Goal: Task Accomplishment & Management: Manage account settings

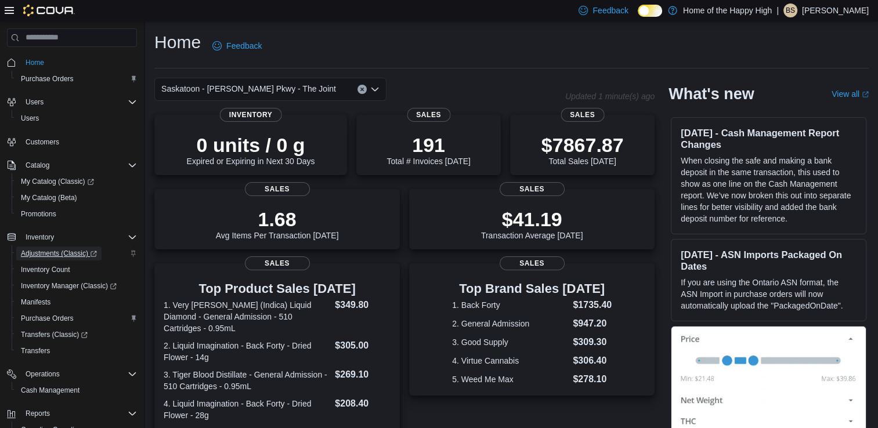
click at [53, 256] on span "Adjustments (Classic)" at bounding box center [59, 253] width 76 height 9
click at [58, 314] on span "Purchase Orders" at bounding box center [47, 318] width 53 height 9
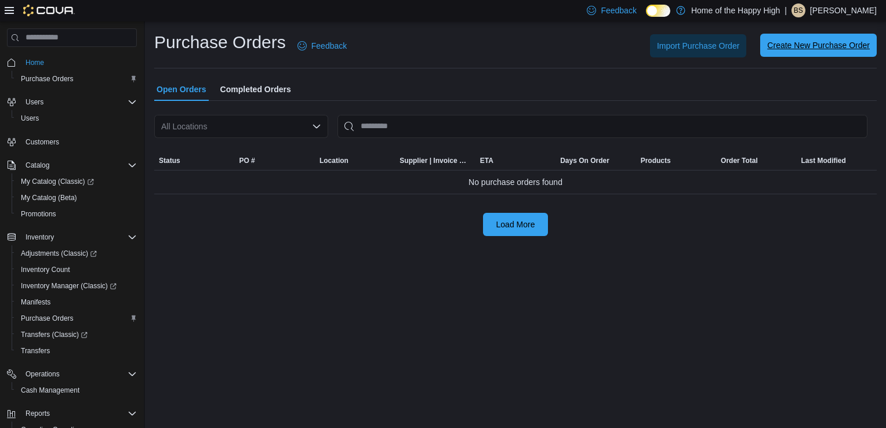
click at [834, 43] on span "Create New Purchase Order" at bounding box center [818, 45] width 103 height 12
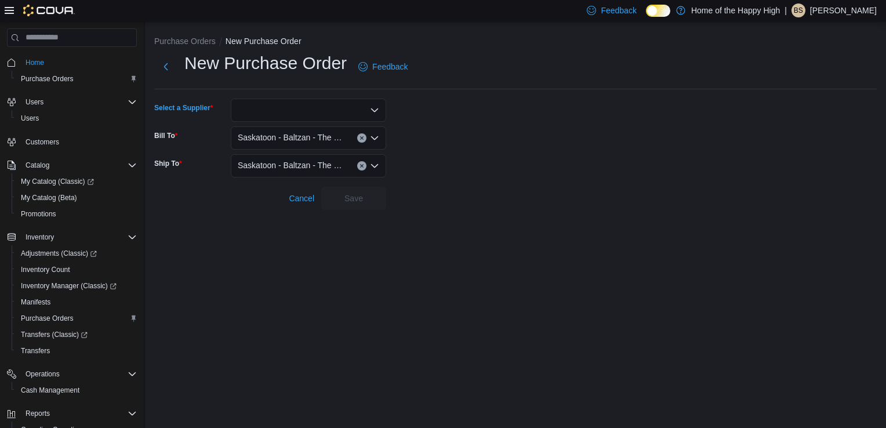
click at [290, 108] on div at bounding box center [308, 110] width 155 height 23
click at [162, 71] on button "Next" at bounding box center [165, 66] width 23 height 23
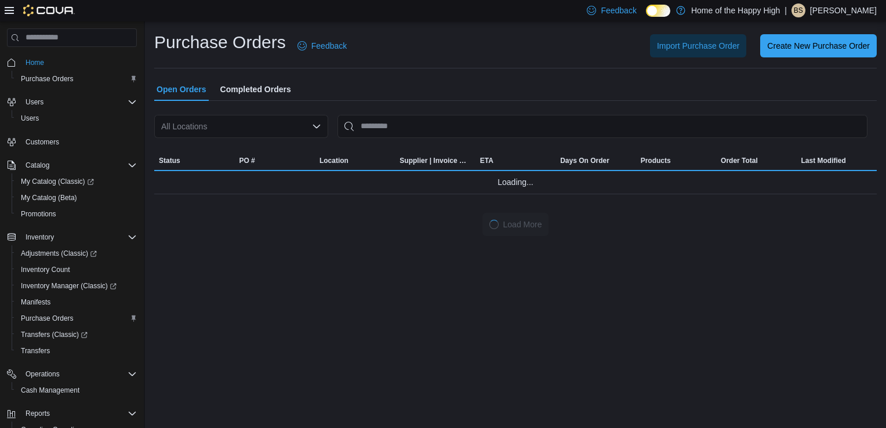
click at [281, 83] on span "Completed Orders" at bounding box center [255, 89] width 71 height 23
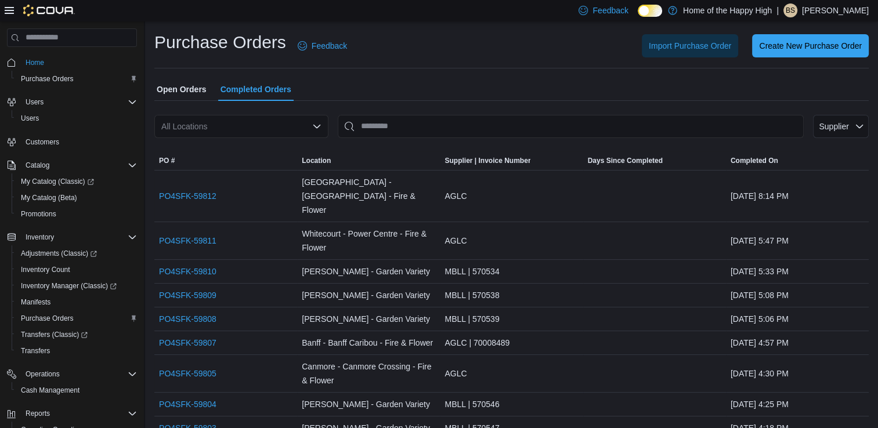
click at [198, 88] on span "Open Orders" at bounding box center [182, 89] width 50 height 23
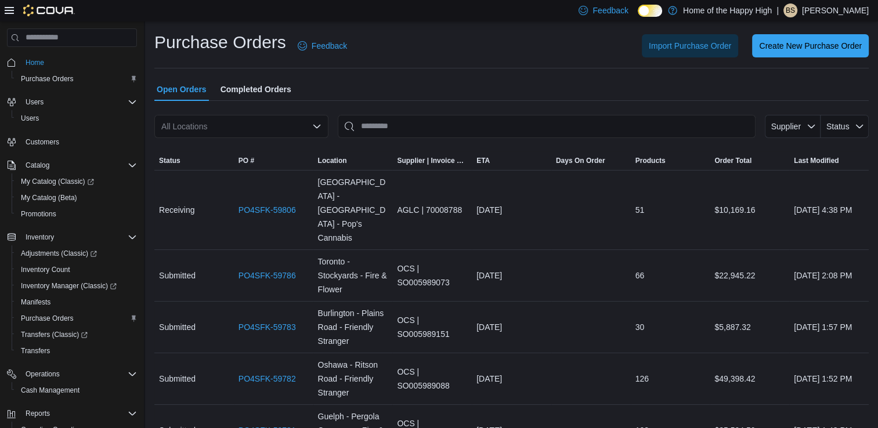
click at [240, 126] on div "All Locations" at bounding box center [241, 126] width 174 height 23
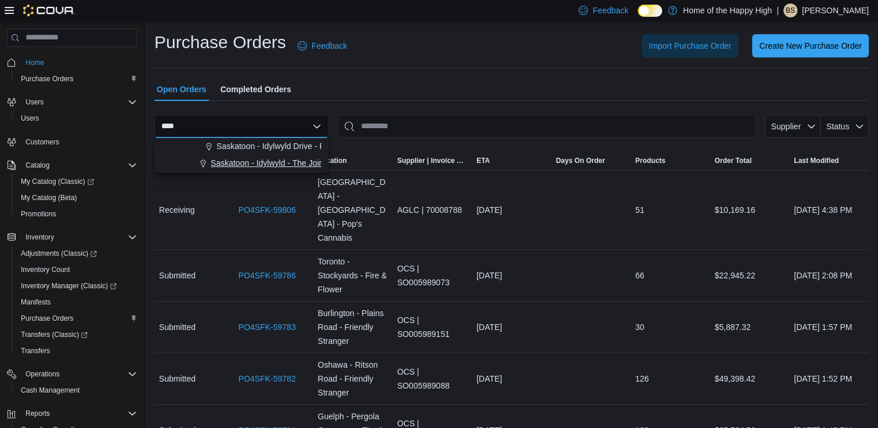
type input "****"
click at [273, 161] on span "Saskatoon - Idylwyld - The Joint" at bounding box center [268, 163] width 115 height 12
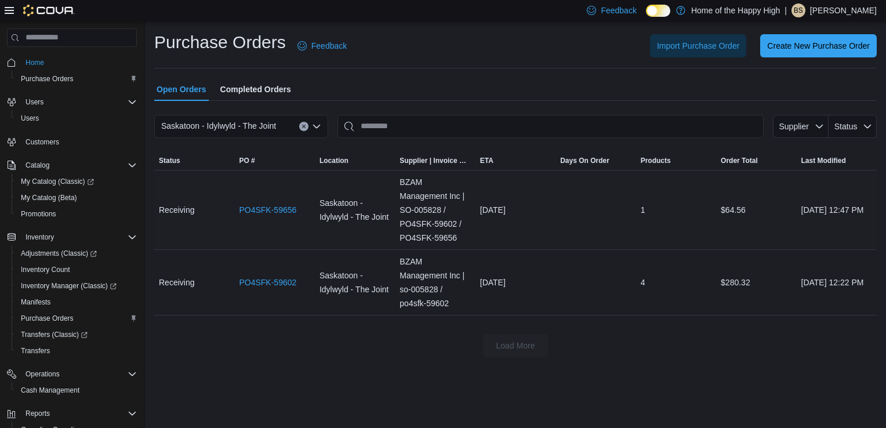
click at [246, 200] on div "PO4SFK-59656" at bounding box center [274, 209] width 80 height 23
click at [259, 212] on link "PO4SFK-59656" at bounding box center [267, 210] width 57 height 14
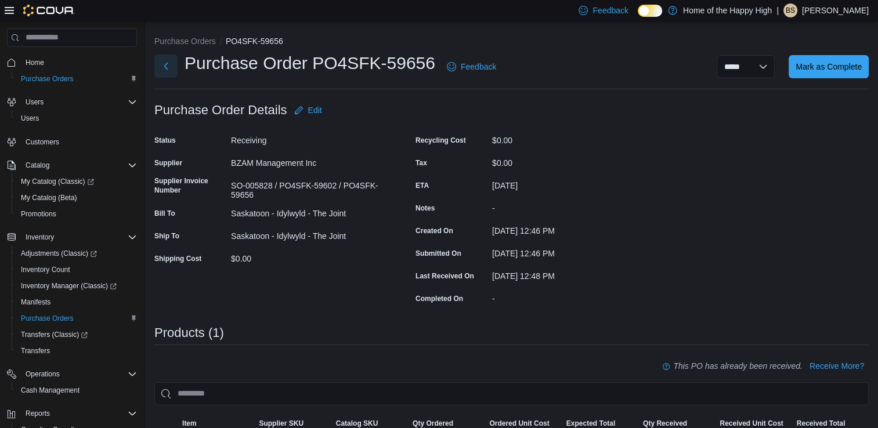
click at [164, 68] on button "Next" at bounding box center [165, 66] width 23 height 23
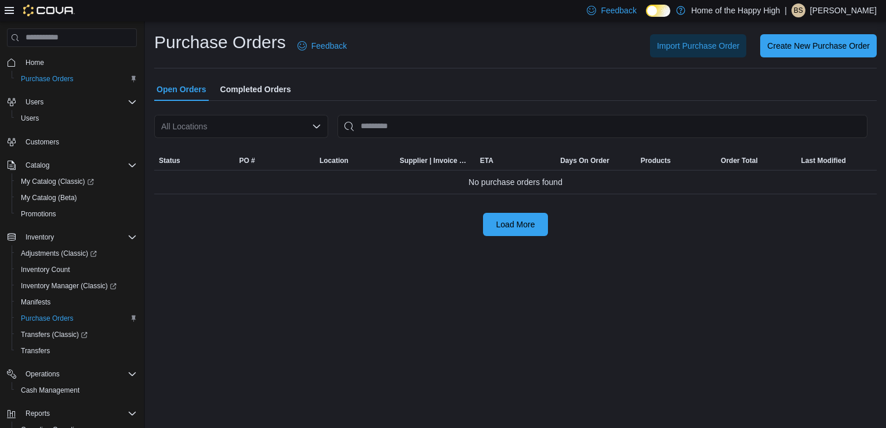
click at [254, 126] on div "All Locations" at bounding box center [241, 126] width 174 height 23
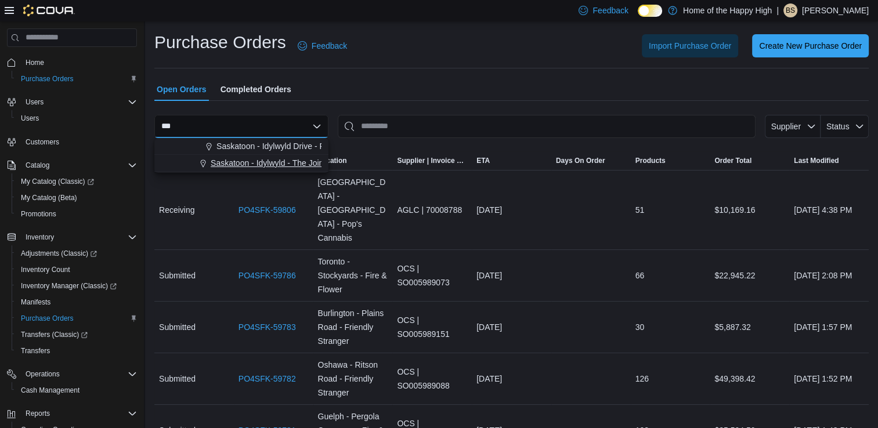
type input "***"
click at [262, 165] on span "Saskatoon - Idylwyld - The Joint" at bounding box center [268, 163] width 115 height 12
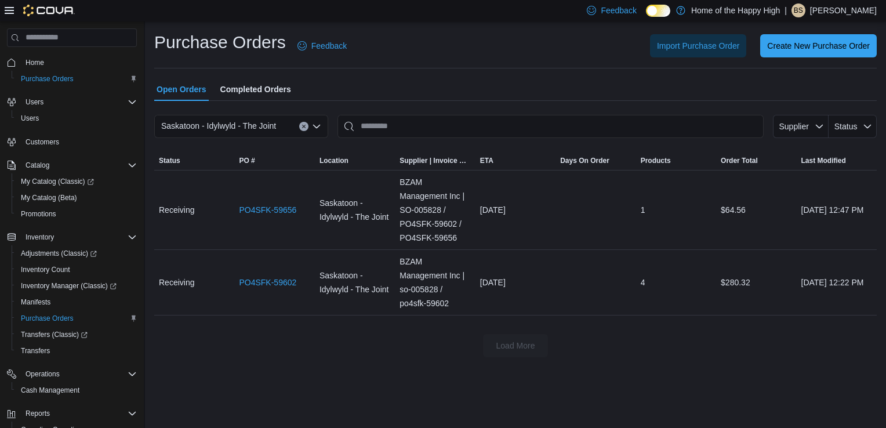
click at [629, 334] on div "Load More" at bounding box center [515, 345] width 723 height 23
click at [266, 85] on span "Completed Orders" at bounding box center [255, 89] width 71 height 23
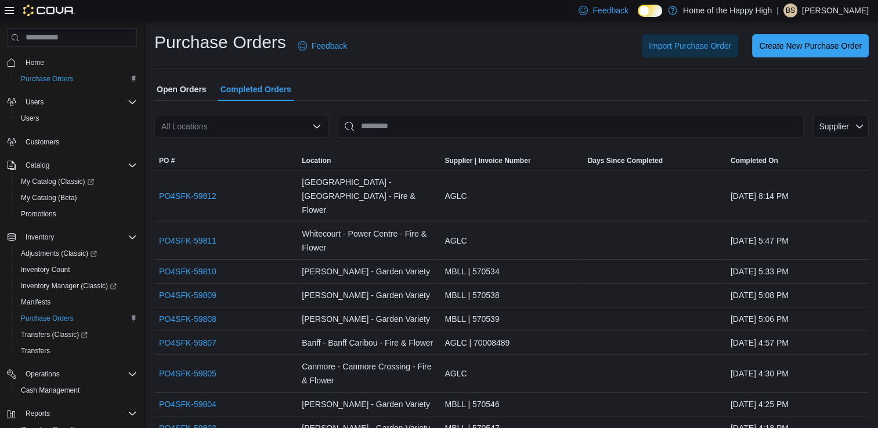
click at [259, 124] on div "All Locations" at bounding box center [241, 126] width 174 height 23
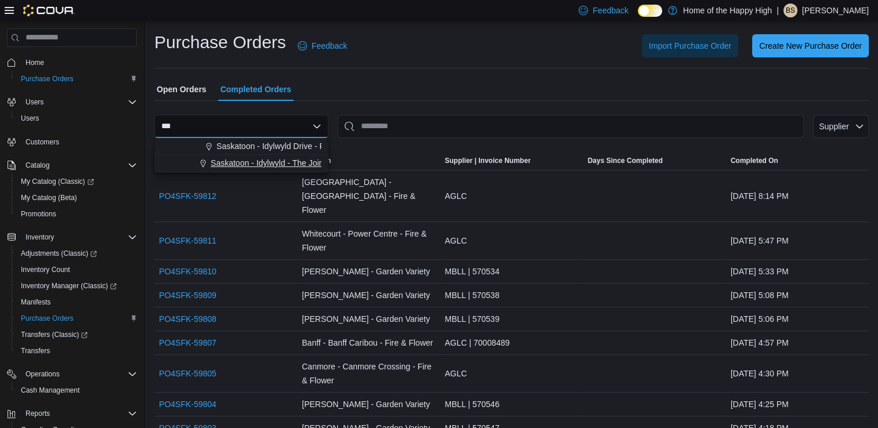
type input "***"
click at [274, 162] on span "Saskatoon - Idylwyld - The Joint" at bounding box center [268, 163] width 115 height 12
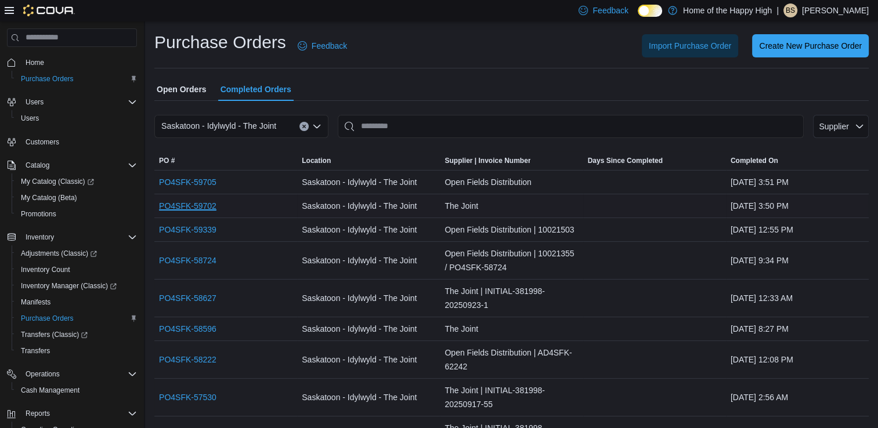
click at [209, 204] on link "PO4SFK-59702" at bounding box center [187, 206] width 57 height 14
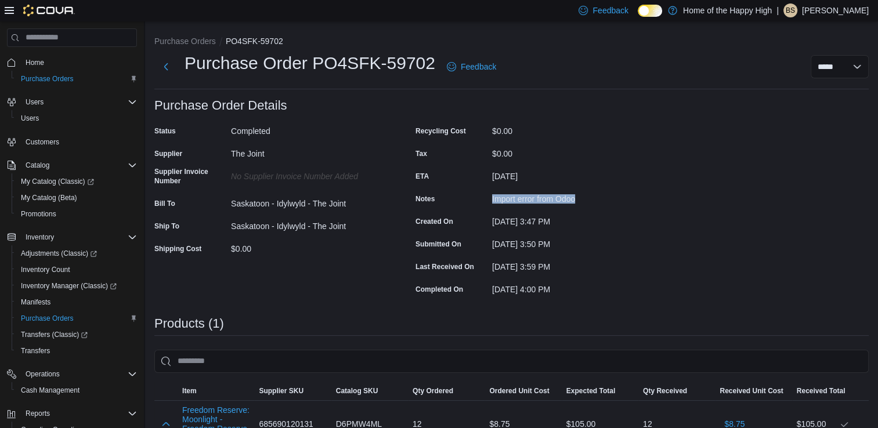
copy div "Import error from Odoo"
drag, startPoint x: 490, startPoint y: 198, endPoint x: 575, endPoint y: 203, distance: 86.0
click at [575, 203] on div "Notes Import error from Odoo" at bounding box center [531, 199] width 232 height 18
click at [190, 42] on button "Purchase Orders" at bounding box center [184, 41] width 61 height 9
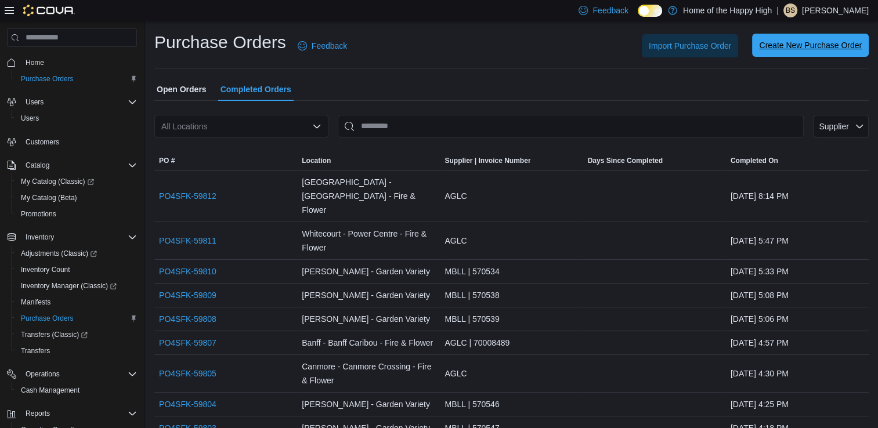
click at [795, 48] on span "Create New Purchase Order" at bounding box center [810, 45] width 103 height 12
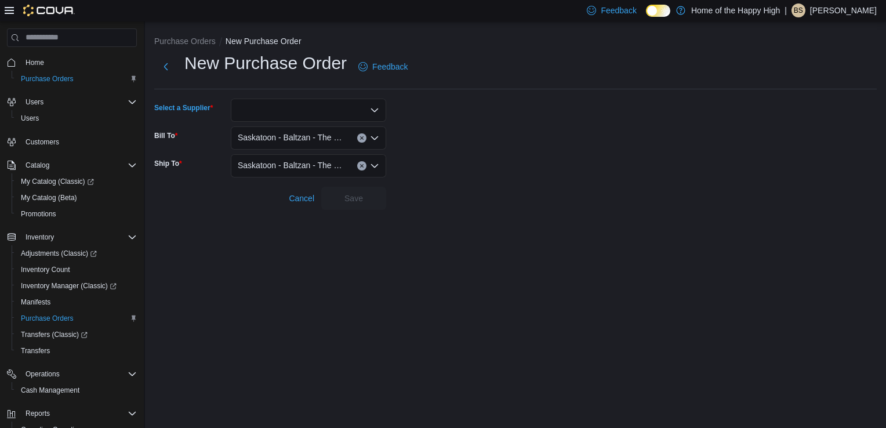
click at [337, 111] on div at bounding box center [308, 110] width 155 height 23
type input "*******"
click at [269, 127] on span "The Joi nt" at bounding box center [316, 130] width 128 height 12
click at [284, 142] on span "Saskatoon - Baltzan - The Joint" at bounding box center [292, 138] width 108 height 14
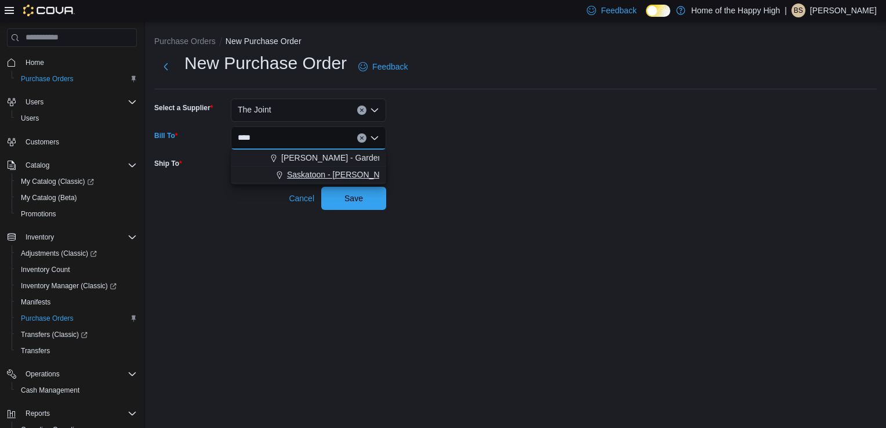
type input "****"
click at [305, 173] on span "Saskatoon - [PERSON_NAME] Pkwy - The Joint" at bounding box center [374, 175] width 175 height 12
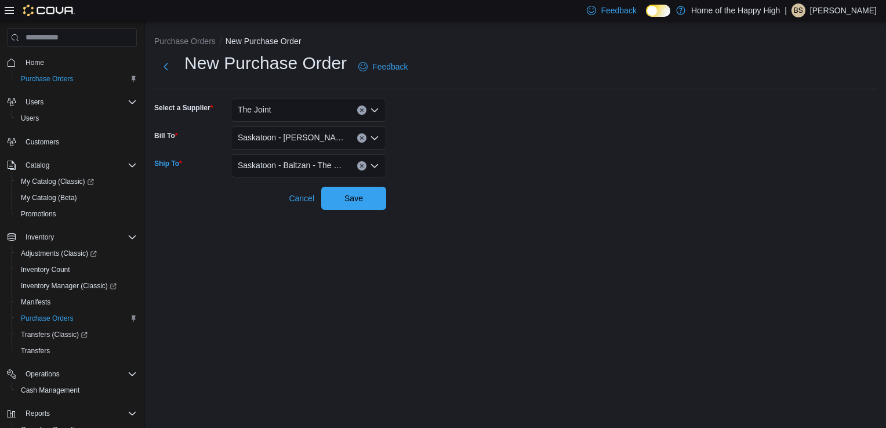
click at [306, 168] on span "Saskatoon - Baltzan - The Joint" at bounding box center [292, 165] width 108 height 14
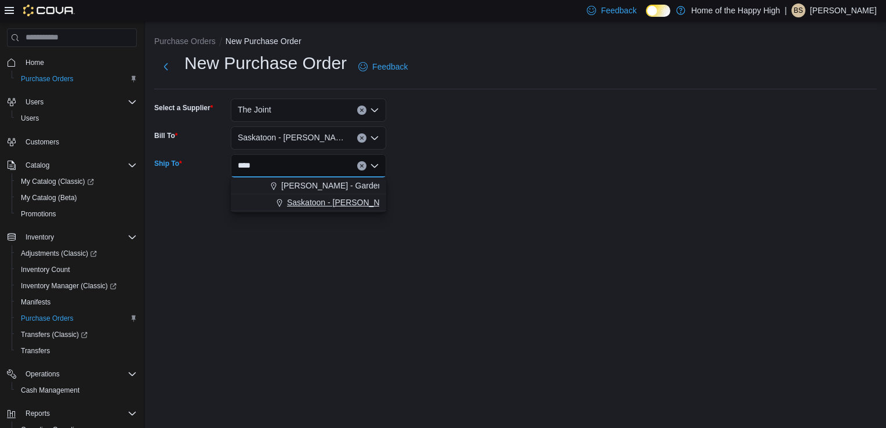
type input "****"
click at [316, 209] on button "Saskatoon - [PERSON_NAME] Pkwy - The Joint" at bounding box center [308, 202] width 155 height 17
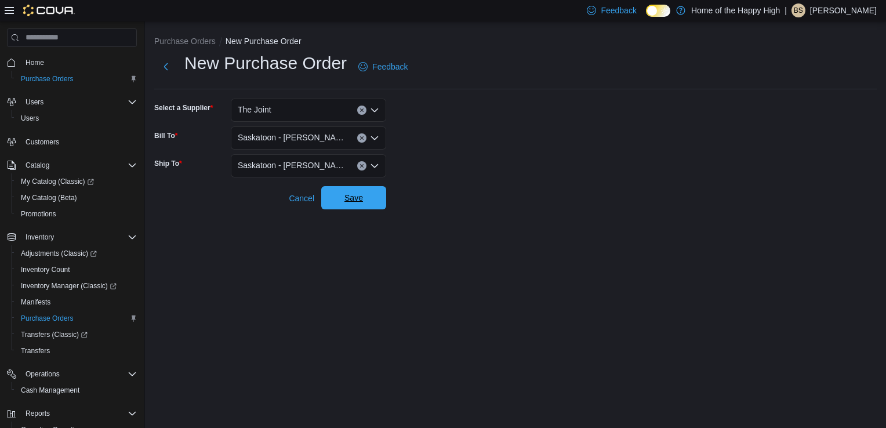
click at [371, 208] on span "Save" at bounding box center [353, 197] width 51 height 23
click at [350, 195] on span "Save" at bounding box center [354, 198] width 19 height 12
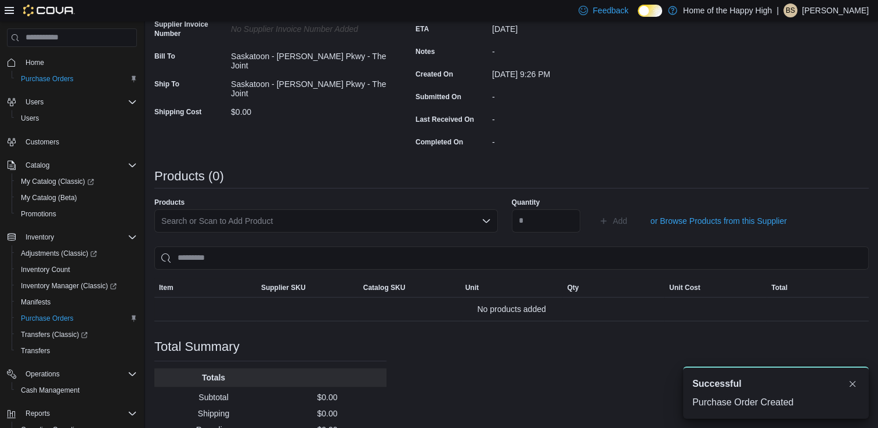
scroll to position [158, 0]
click at [357, 215] on div "Search or Scan to Add Product" at bounding box center [325, 219] width 343 height 23
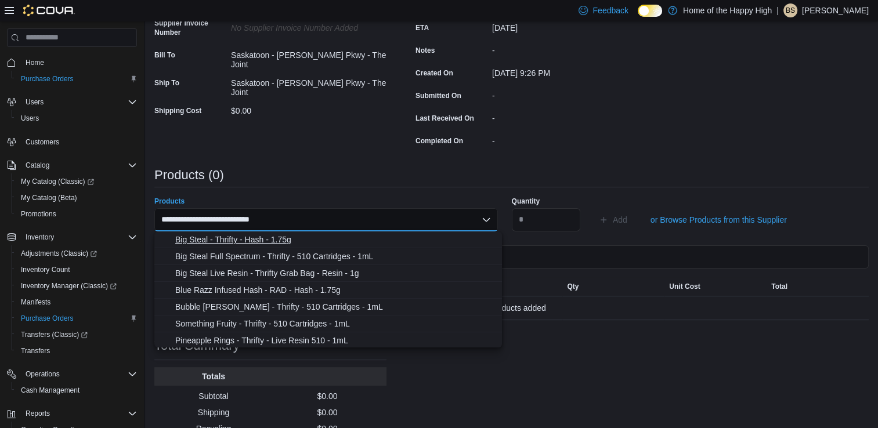
type input "**********"
click at [282, 234] on span "Big Steal - Thrifty - Hash - 1.75g" at bounding box center [335, 240] width 320 height 12
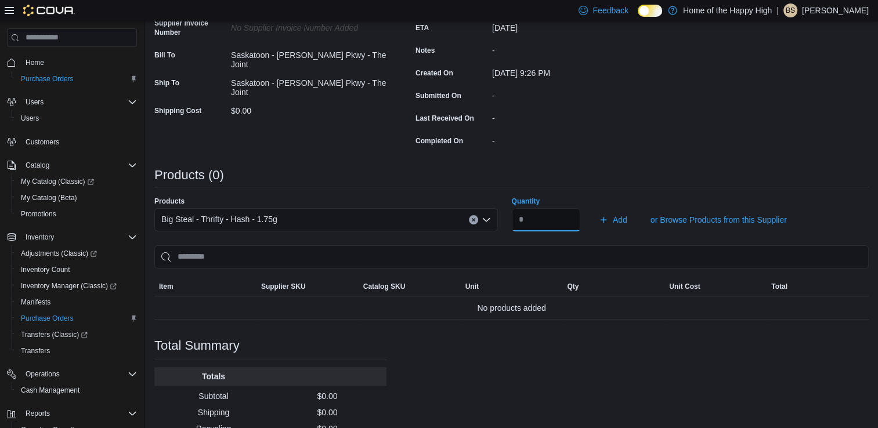
type input "*"
click at [594, 208] on button "Add" at bounding box center [613, 219] width 38 height 23
click at [549, 224] on input "*" at bounding box center [546, 219] width 68 height 23
click at [420, 216] on div "Big Steal - Thrifty - Hash - 1.75g" at bounding box center [325, 219] width 343 height 23
click at [535, 218] on input "*" at bounding box center [546, 219] width 68 height 23
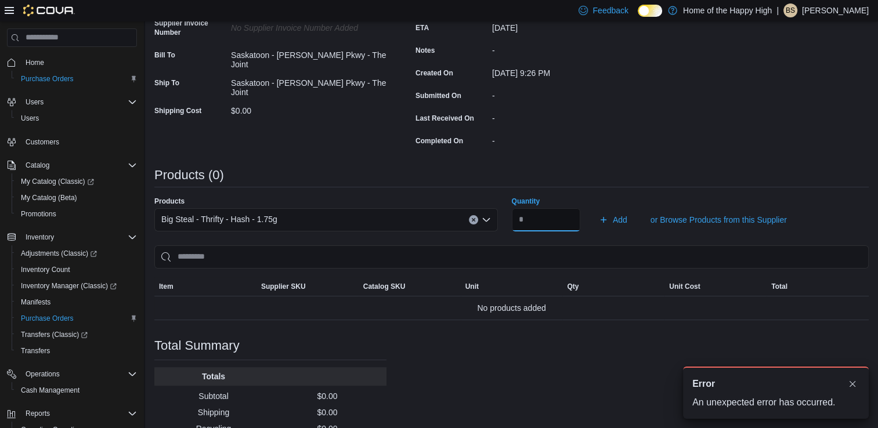
scroll to position [0, 0]
click at [594, 208] on button "Add" at bounding box center [613, 219] width 38 height 23
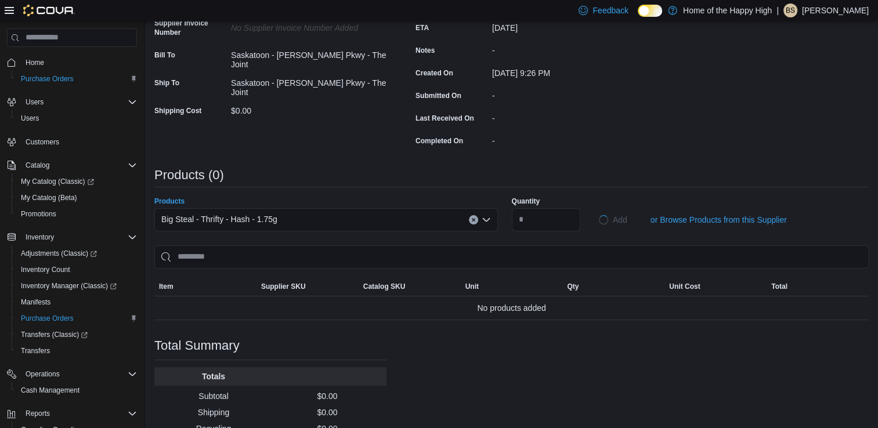
click at [408, 219] on div "Big Steal - Thrifty - Hash - 1.75g" at bounding box center [325, 219] width 343 height 23
click at [537, 213] on input "*" at bounding box center [546, 219] width 68 height 23
click at [522, 370] on div "Purchase Order: PO4SFK-59813 Feedback Purchase Order Details Edit Status Pendin…" at bounding box center [511, 209] width 714 height 536
click at [618, 211] on span "Add" at bounding box center [613, 219] width 28 height 23
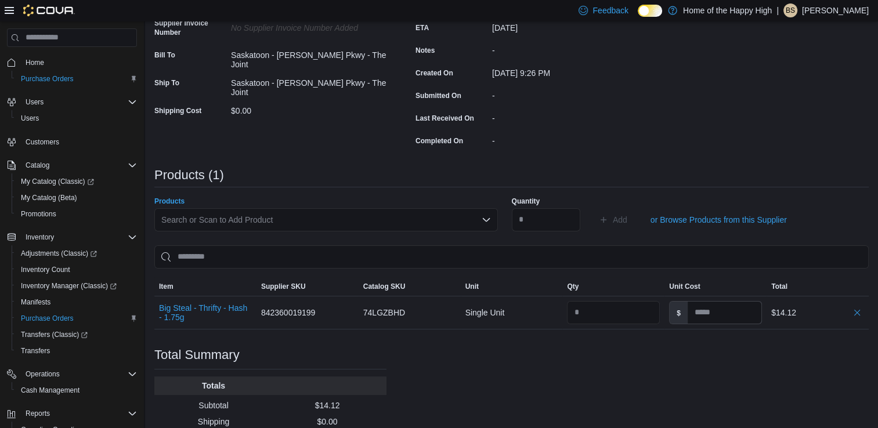
click at [277, 219] on div "Search or Scan to Add Product" at bounding box center [325, 219] width 343 height 23
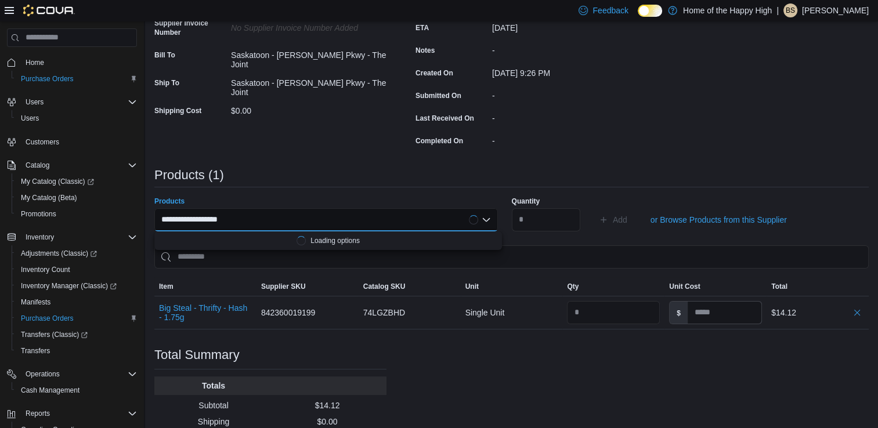
type input "**********"
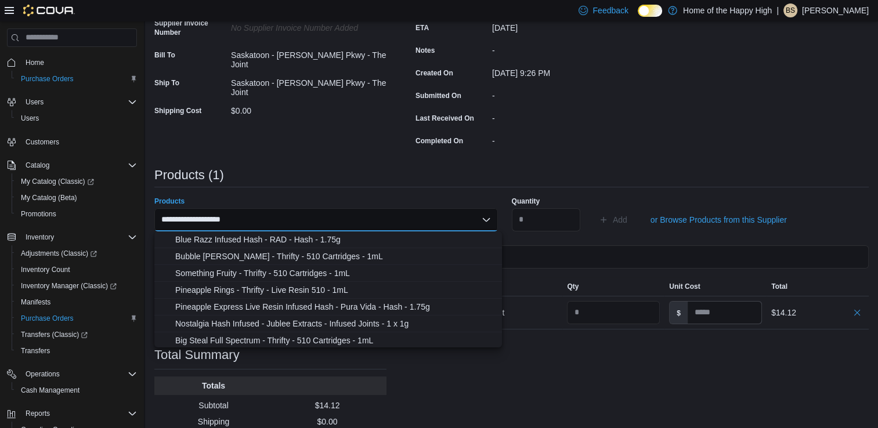
click at [504, 407] on div "**********" at bounding box center [511, 213] width 714 height 545
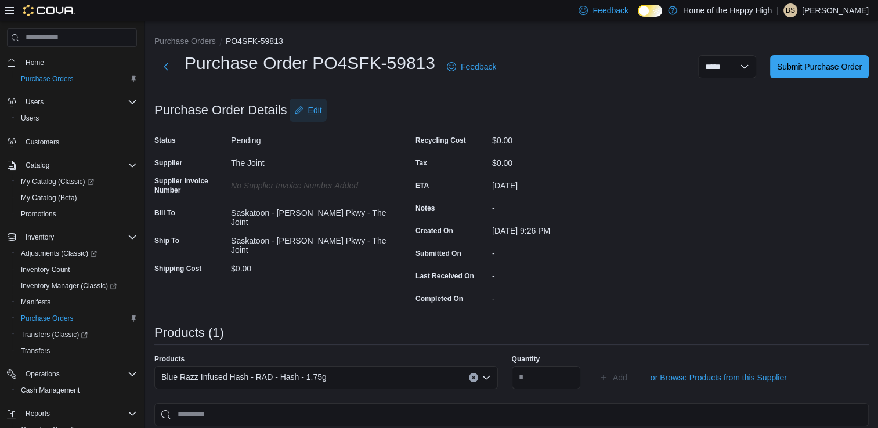
click at [309, 110] on span "Edit" at bounding box center [315, 110] width 14 height 12
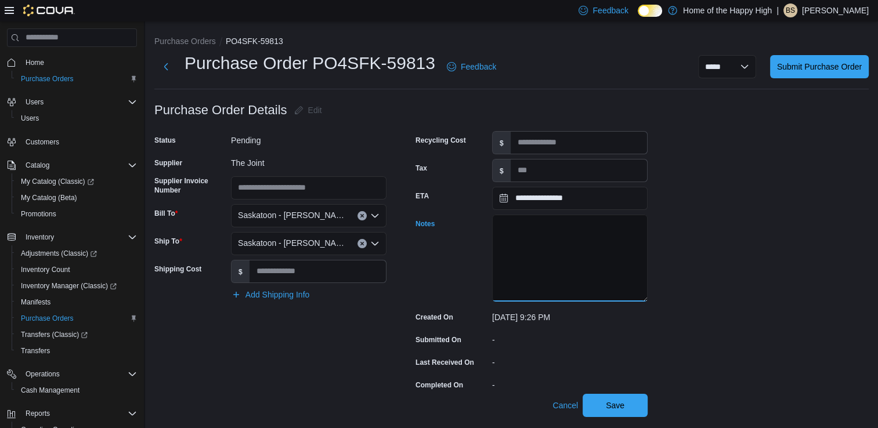
click at [603, 258] on textarea "Notes" at bounding box center [569, 258] width 155 height 87
paste textarea "**********"
type textarea "**********"
click at [654, 226] on div "**********" at bounding box center [511, 426] width 714 height 655
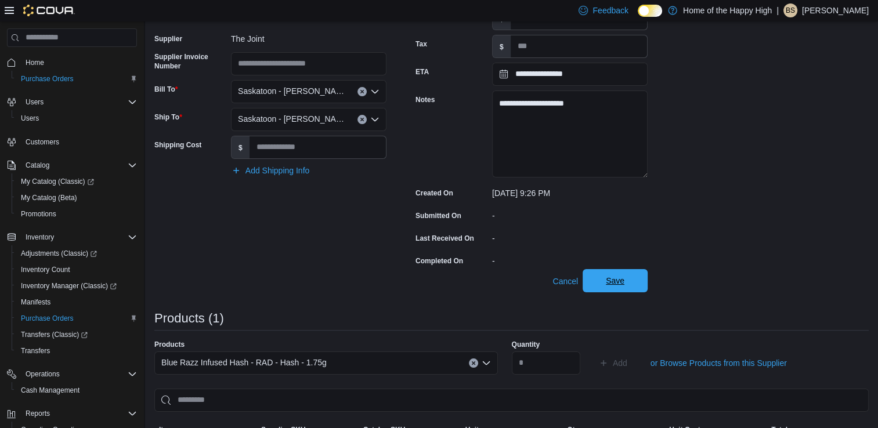
click at [615, 283] on span "Save" at bounding box center [615, 281] width 19 height 12
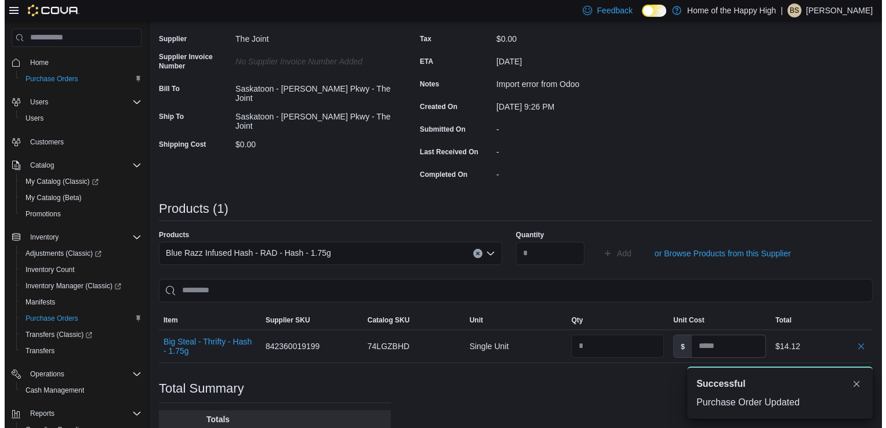
scroll to position [0, 0]
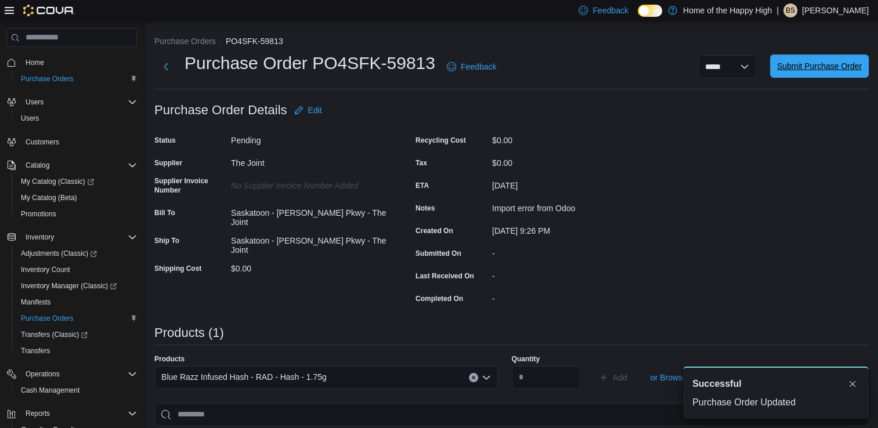
click at [809, 59] on span "Submit Purchase Order" at bounding box center [819, 66] width 85 height 23
click at [813, 73] on span "Submit Purchase Order" at bounding box center [819, 66] width 85 height 23
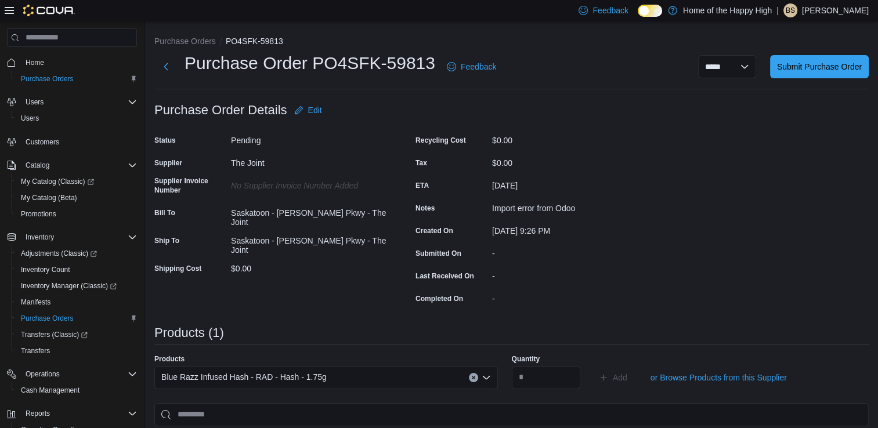
click at [763, 136] on div "Purchase Order: PO4SFK-59813 Feedback Purchase Order Details Edit Status Pendin…" at bounding box center [511, 371] width 714 height 545
click at [838, 64] on span "Submit Purchase Order" at bounding box center [819, 66] width 85 height 12
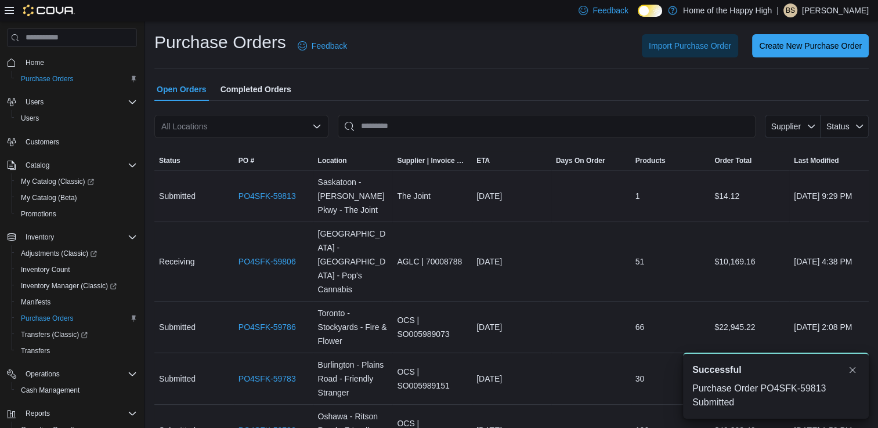
click at [251, 188] on div "PO4SFK-59813" at bounding box center [273, 195] width 79 height 23
click at [255, 191] on link "PO4SFK-59813" at bounding box center [266, 196] width 57 height 14
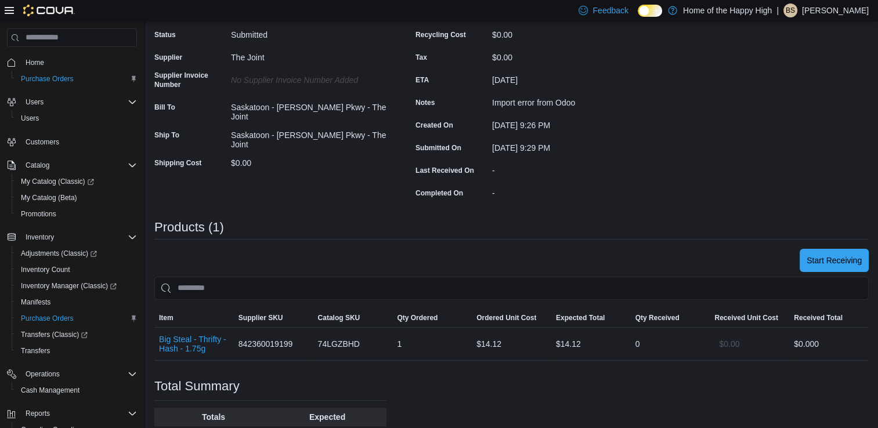
scroll to position [115, 0]
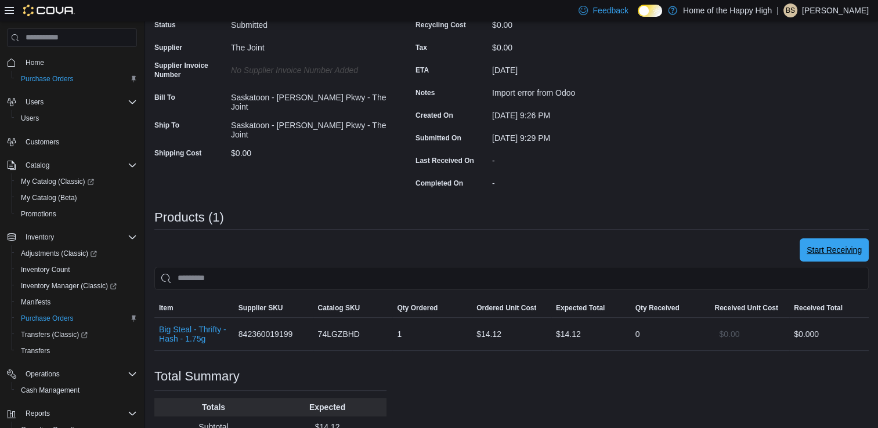
click at [836, 254] on span "Start Receiving" at bounding box center [833, 250] width 55 height 12
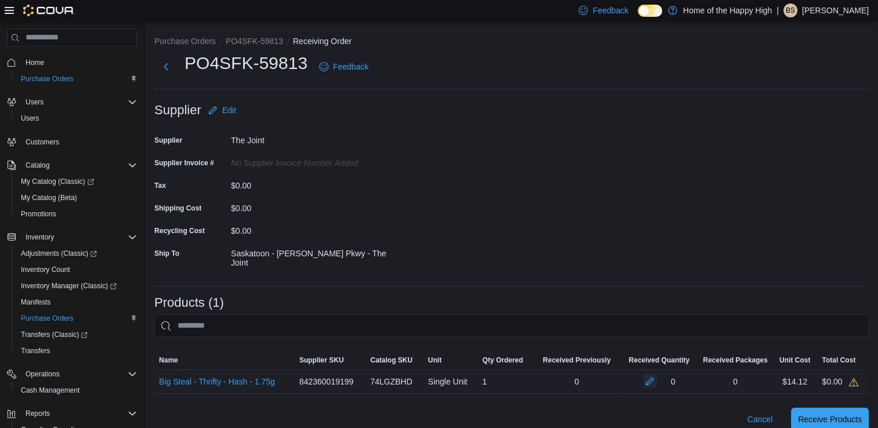
click at [653, 382] on button "button" at bounding box center [650, 381] width 14 height 14
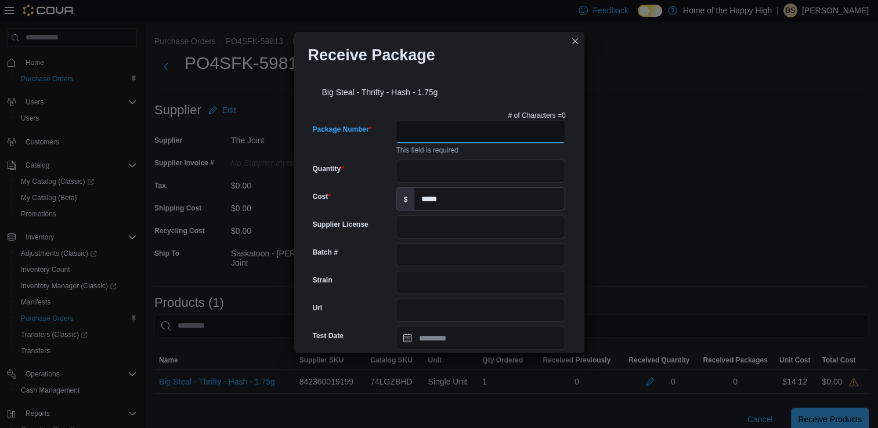
click at [467, 142] on input "Package Number" at bounding box center [480, 131] width 169 height 23
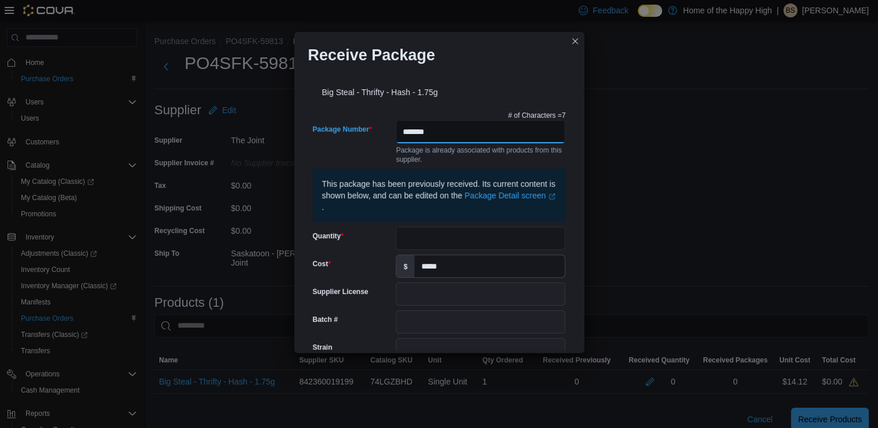
type input "*******"
click at [441, 237] on input "Quantity" at bounding box center [480, 238] width 169 height 23
type input "*"
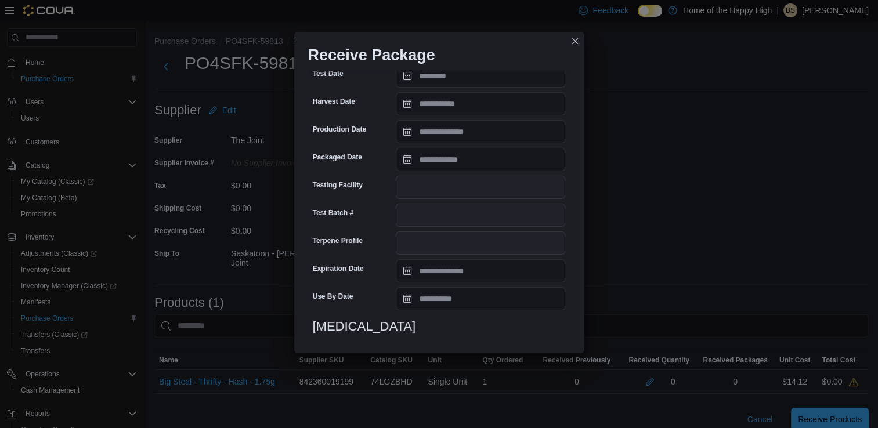
scroll to position [393, 0]
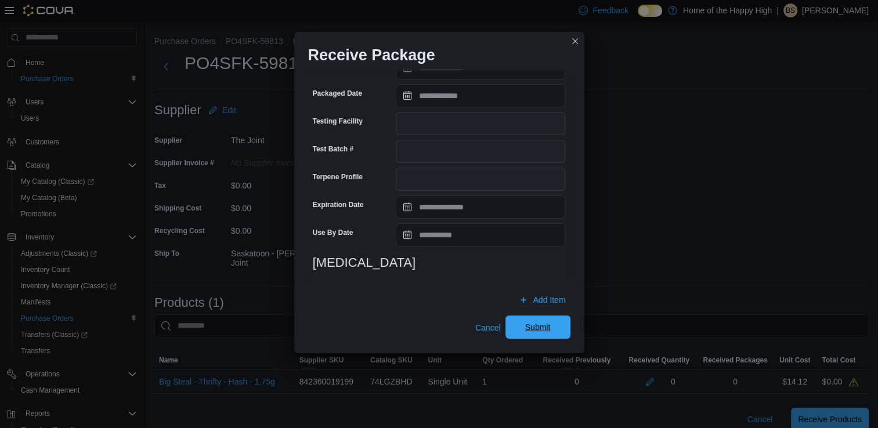
click at [531, 331] on span "Submit" at bounding box center [538, 327] width 26 height 12
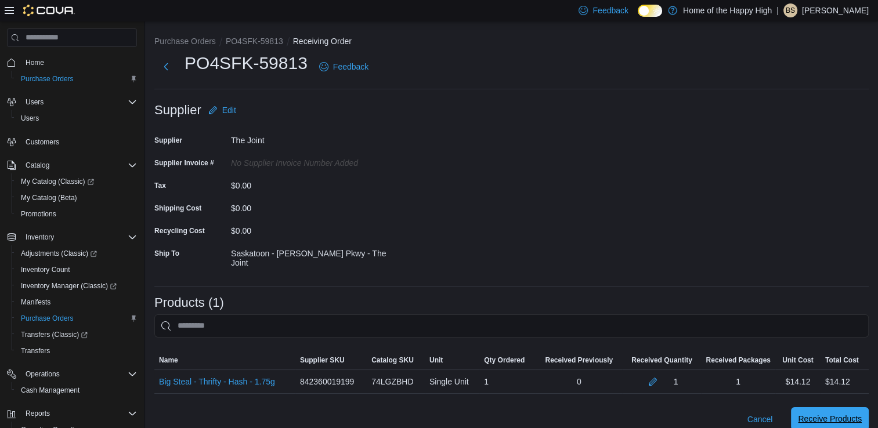
click at [826, 413] on span "Receive Products" at bounding box center [830, 419] width 64 height 12
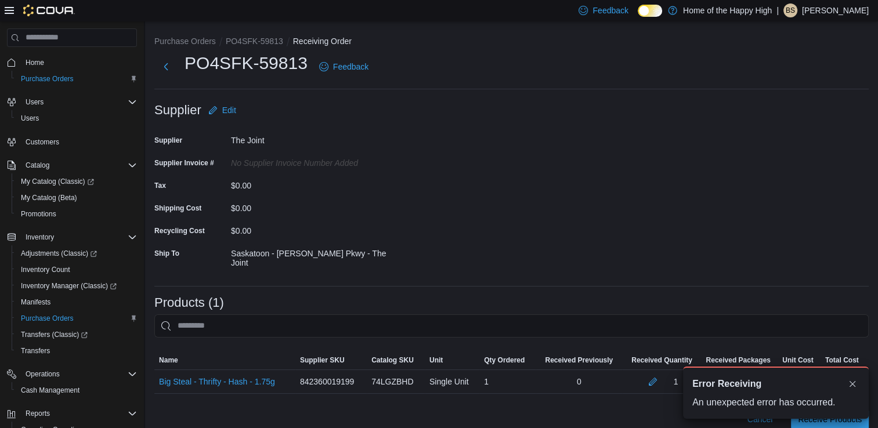
scroll to position [144, 0]
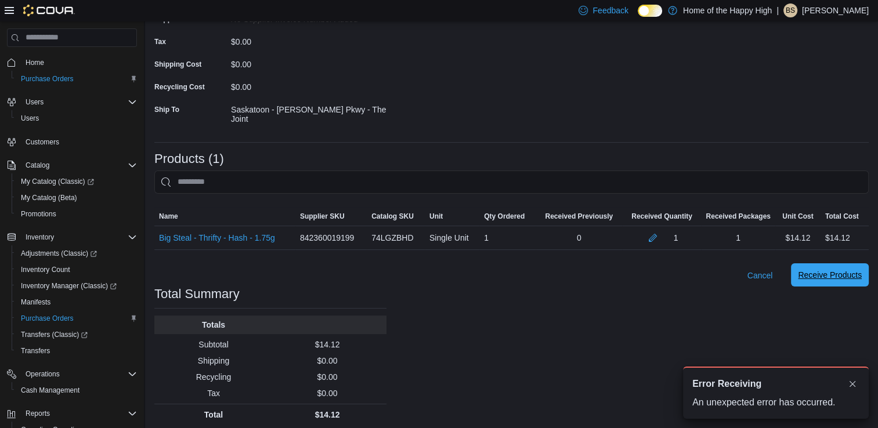
click at [822, 274] on span "Receive Products" at bounding box center [830, 275] width 64 height 12
click at [557, 341] on div "Purchase Orders PO4SFK-59813 Receiving Order PO4SFK-59813 Feedback Supplier Edi…" at bounding box center [511, 156] width 733 height 557
click at [842, 269] on span "Receive Products" at bounding box center [830, 275] width 64 height 12
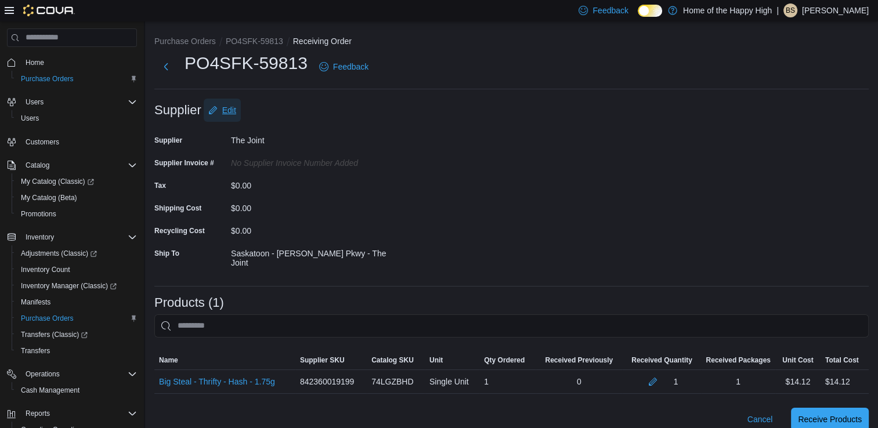
click at [233, 110] on span "Edit" at bounding box center [229, 110] width 14 height 12
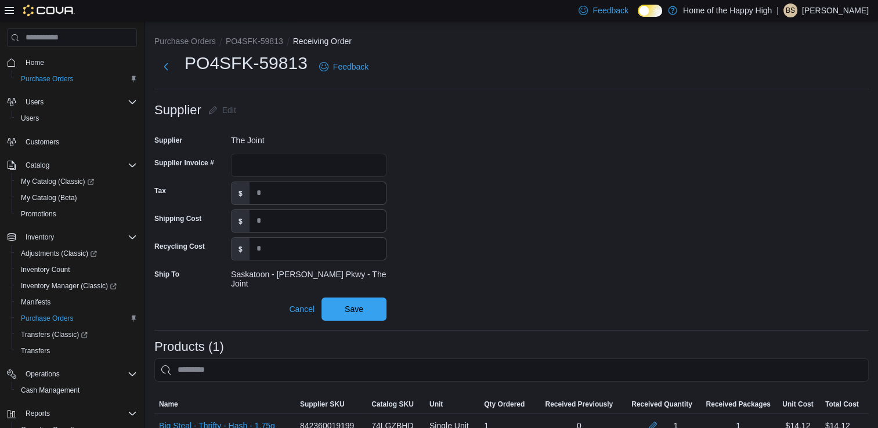
click at [468, 193] on form "Supplier Edit Supplier The Joint Supplier Invoice # Tax $ Shipping Cost $ Recyc…" at bounding box center [511, 210] width 714 height 222
click at [344, 297] on span "Save" at bounding box center [353, 308] width 51 height 23
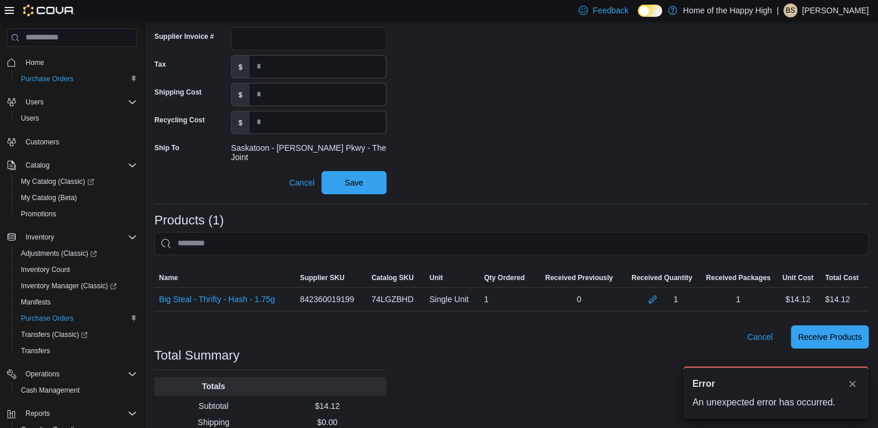
scroll to position [160, 0]
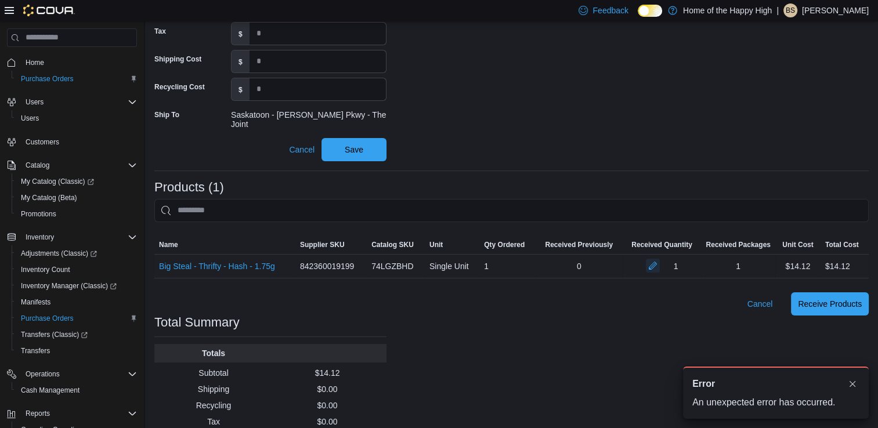
click at [660, 260] on button "button" at bounding box center [653, 266] width 14 height 14
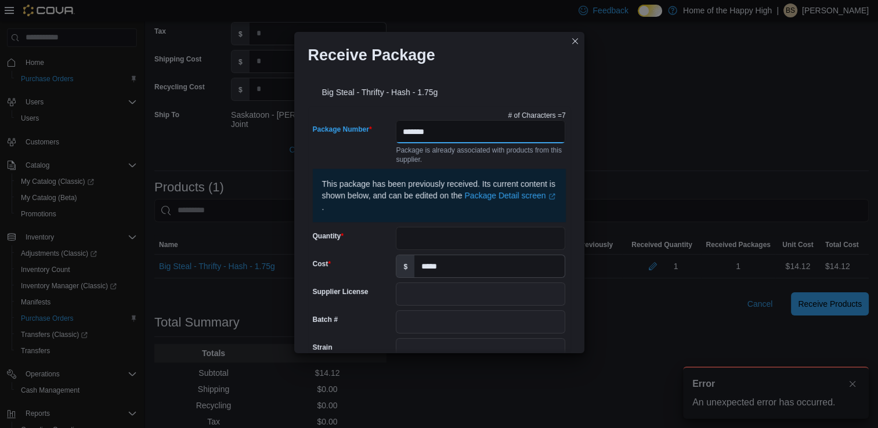
drag, startPoint x: 441, startPoint y: 131, endPoint x: 374, endPoint y: 137, distance: 67.6
click at [374, 137] on div "Package Number ******* Package is already associated with products from this su…" at bounding box center [439, 142] width 253 height 44
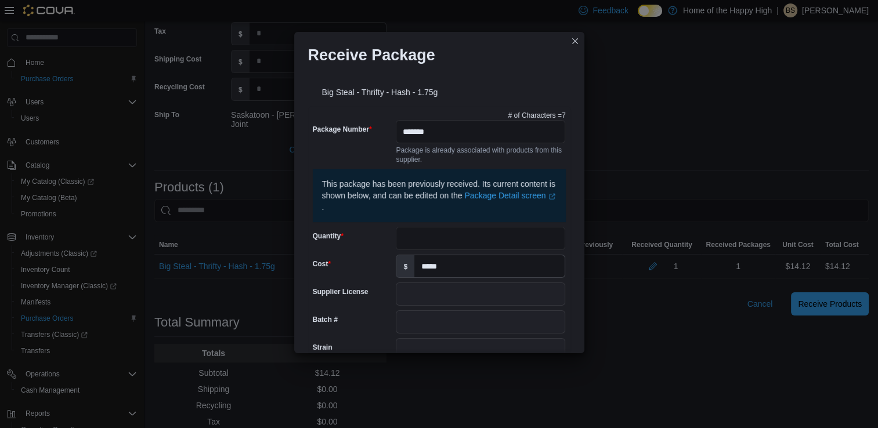
click at [688, 66] on div "Receive Package Big Steal - Thrifty - Hash - 1.75g # of Characters = 7 Package …" at bounding box center [439, 214] width 878 height 428
click at [571, 39] on button "Closes this modal window" at bounding box center [575, 41] width 14 height 14
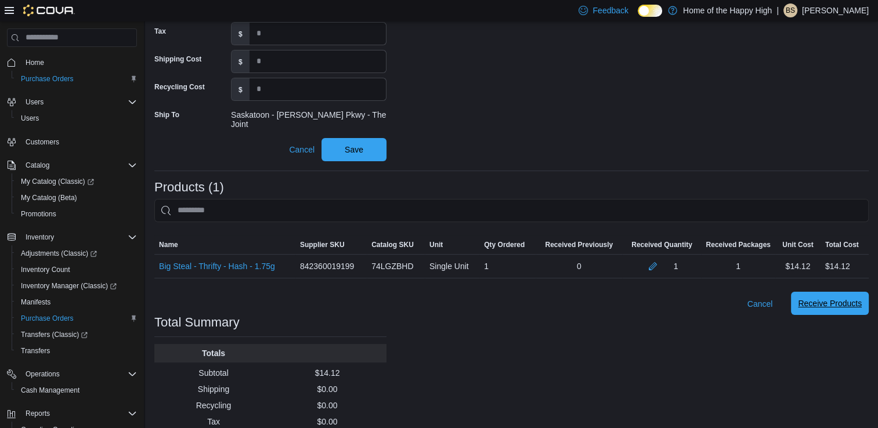
click at [853, 298] on span "Receive Products" at bounding box center [830, 304] width 64 height 12
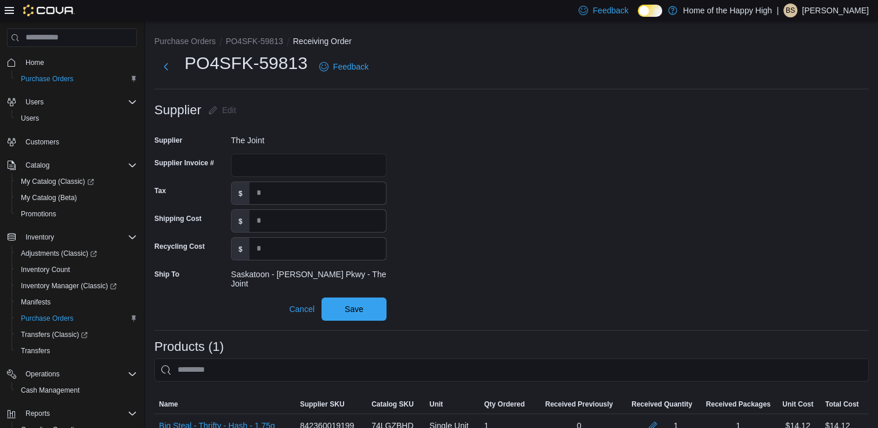
scroll to position [188, 0]
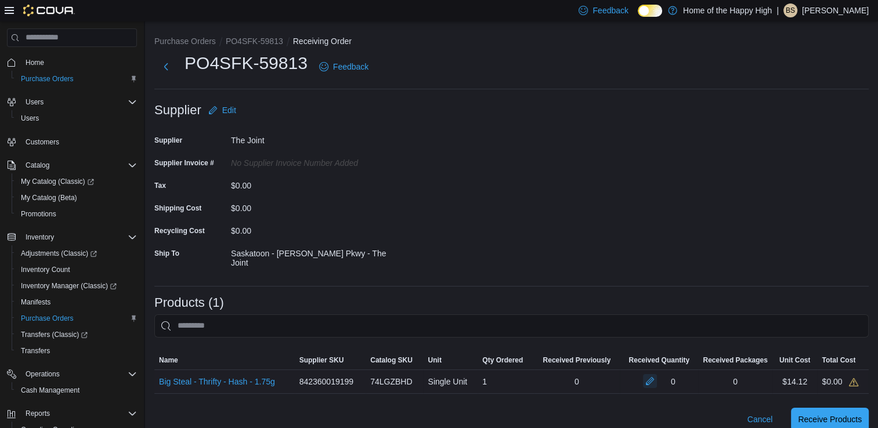
click at [657, 375] on button "button" at bounding box center [650, 381] width 14 height 14
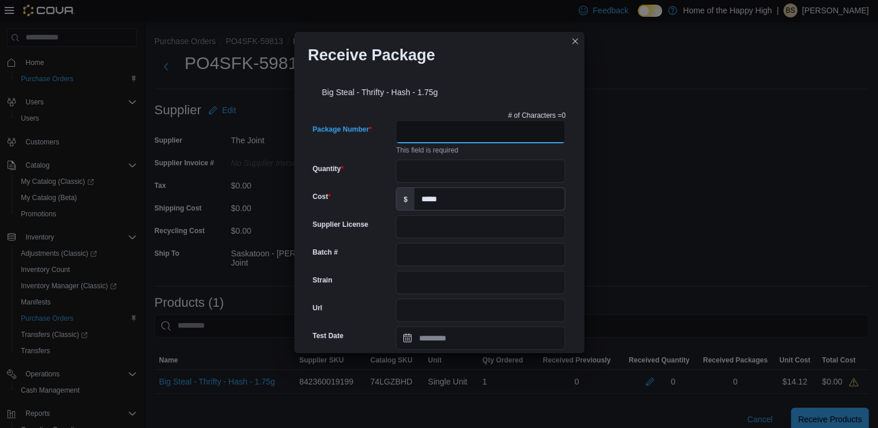
click at [433, 139] on input "Package Number" at bounding box center [480, 131] width 169 height 23
paste input "*******"
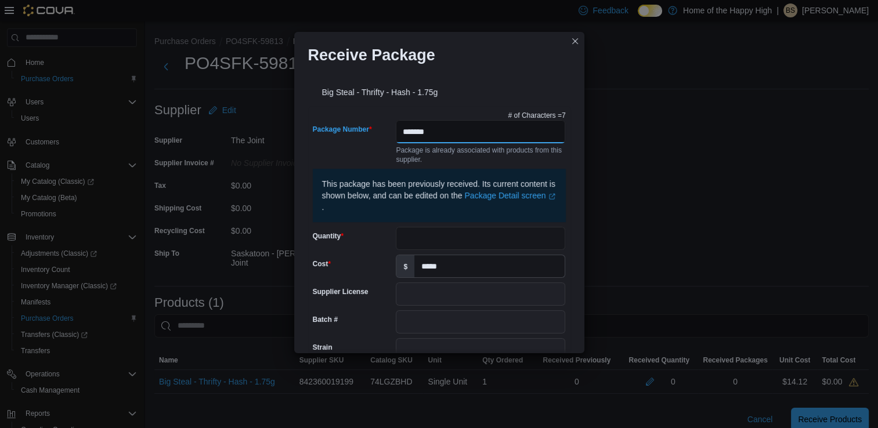
type input "*******"
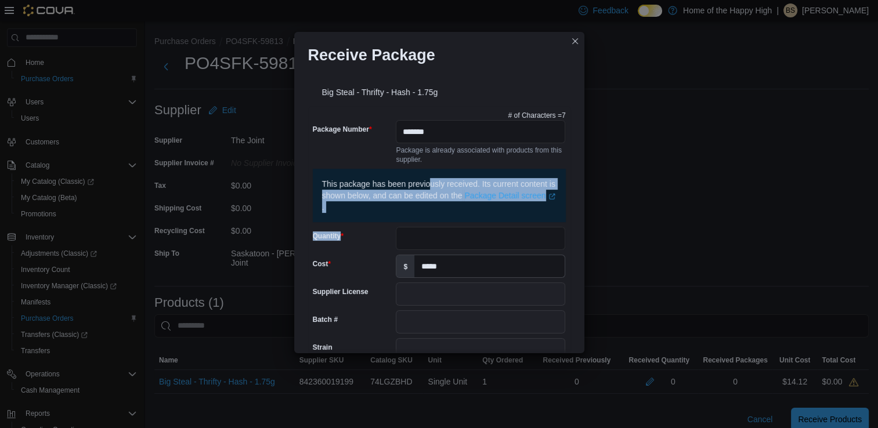
drag, startPoint x: 429, startPoint y: 167, endPoint x: 429, endPoint y: 245, distance: 78.3
click at [429, 245] on div "# of Characters = 7 Package Number ******* Package is already associated with p…" at bounding box center [439, 391] width 262 height 571
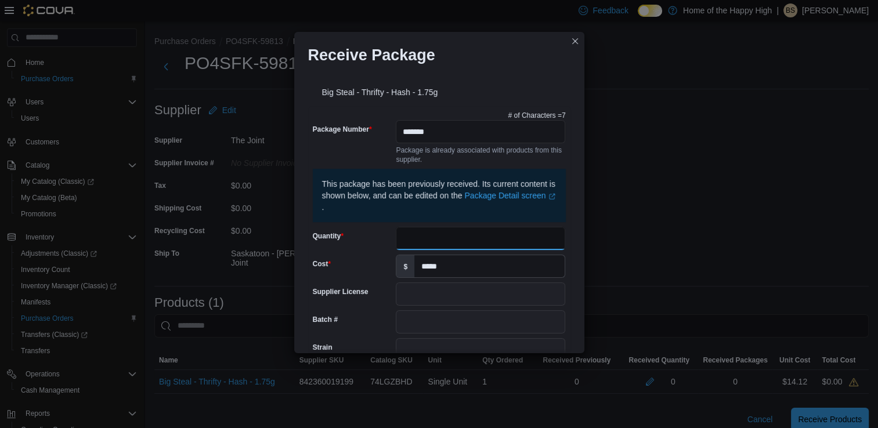
click at [429, 245] on input "Quantity" at bounding box center [480, 238] width 169 height 23
type input "*"
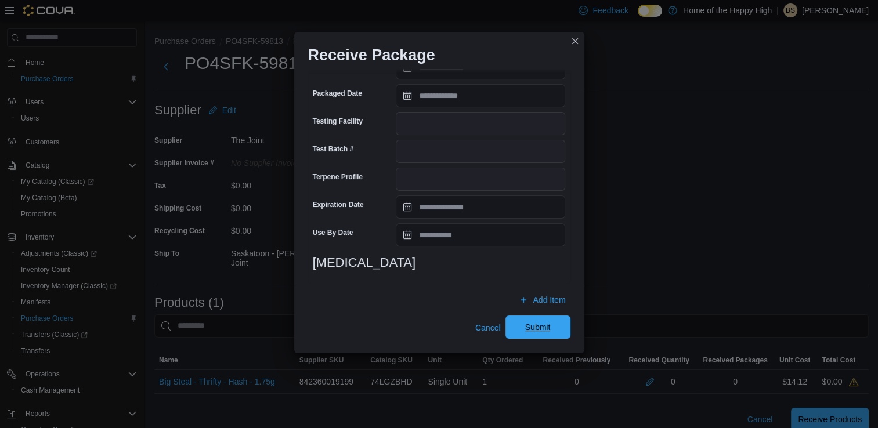
click at [555, 326] on span "Submit" at bounding box center [537, 327] width 51 height 23
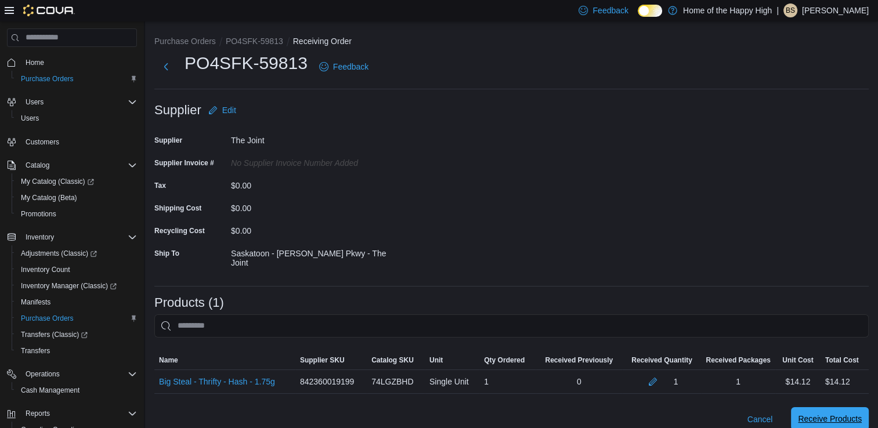
click at [855, 413] on span "Receive Products" at bounding box center [830, 419] width 64 height 12
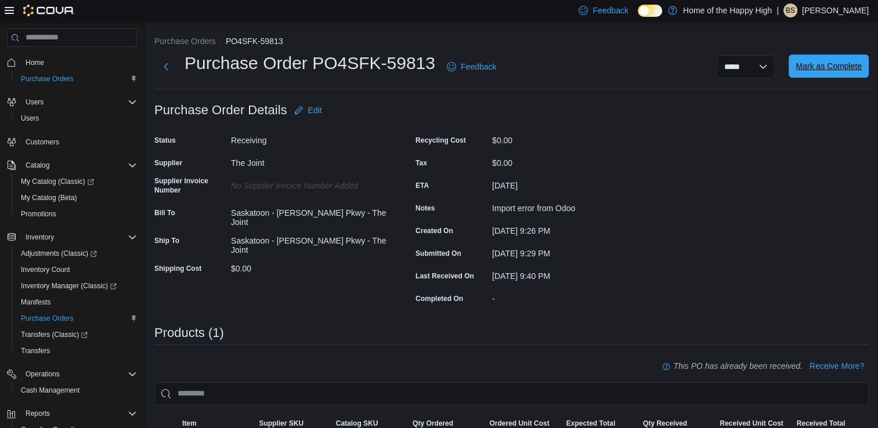
click at [849, 62] on span "Mark as Complete" at bounding box center [828, 66] width 66 height 12
